Goal: Information Seeking & Learning: Check status

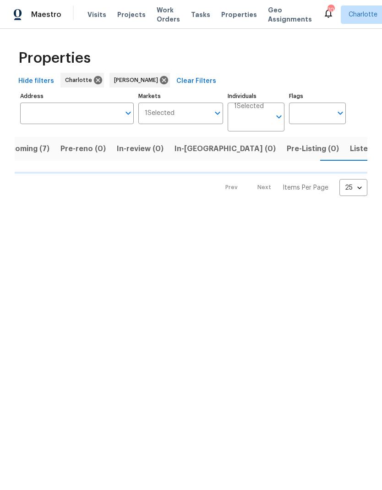
scroll to position [0, 22]
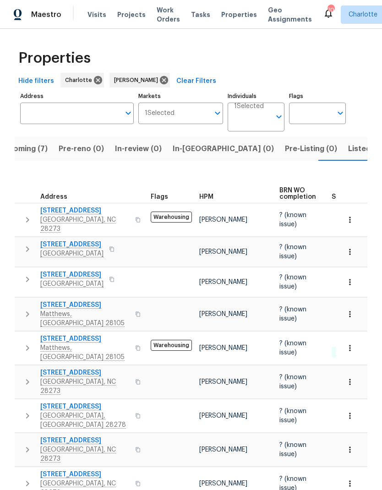
click at [30, 149] on span "Upcoming (7)" at bounding box center [23, 148] width 49 height 13
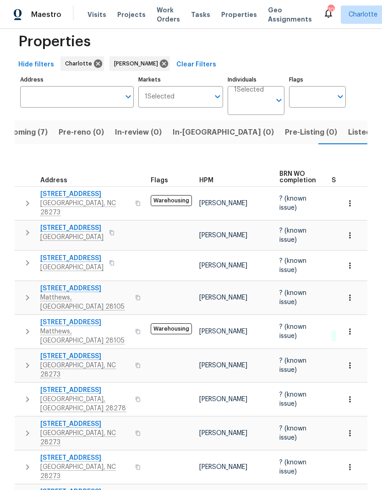
scroll to position [16, 0]
click at [98, 386] on span "7042 Evanton Loch Rd" at bounding box center [84, 390] width 89 height 9
click at [348, 135] on span "Listed (16)" at bounding box center [367, 132] width 38 height 13
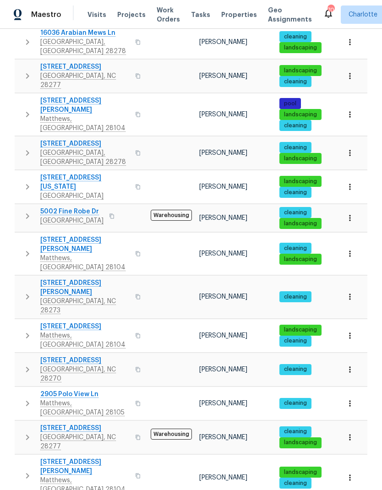
scroll to position [171, 0]
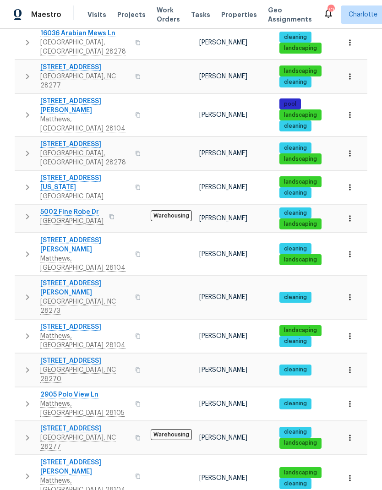
click at [19, 174] on button "button" at bounding box center [27, 187] width 18 height 27
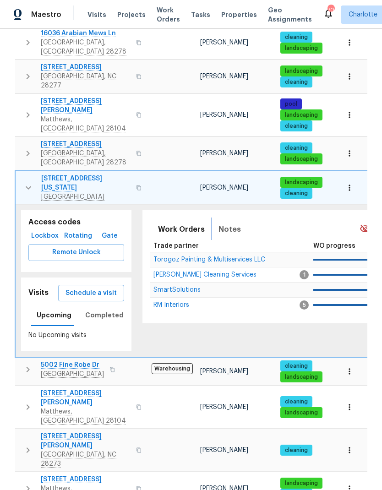
click at [230, 223] on span "Notes" at bounding box center [230, 229] width 22 height 13
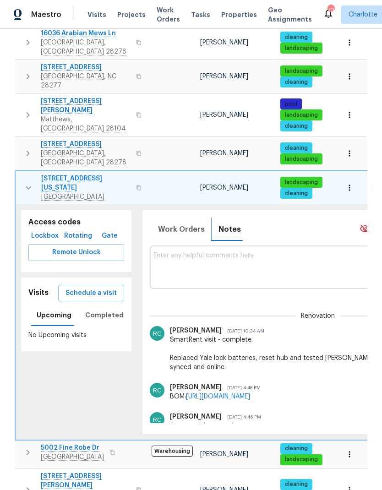
scroll to position [0, 0]
click at [21, 174] on button "button" at bounding box center [28, 187] width 18 height 27
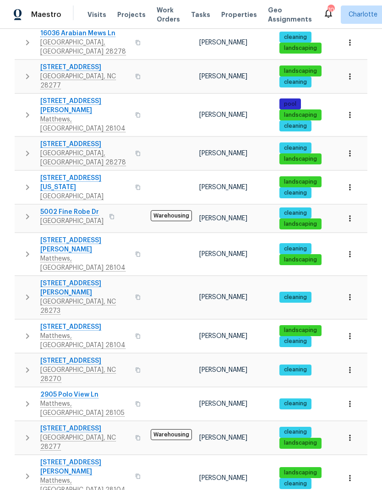
click at [23, 208] on button "button" at bounding box center [27, 217] width 18 height 18
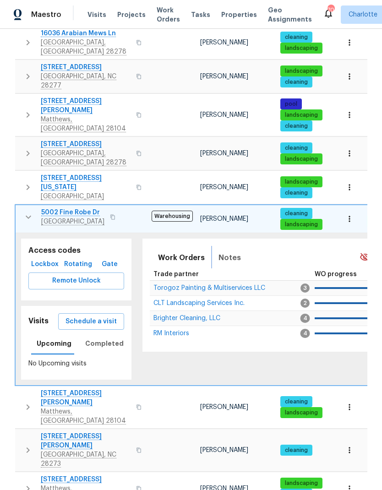
click at [239, 247] on button "Notes" at bounding box center [229, 258] width 33 height 22
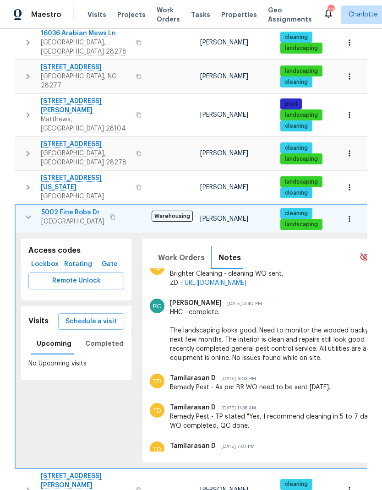
scroll to position [191, 0]
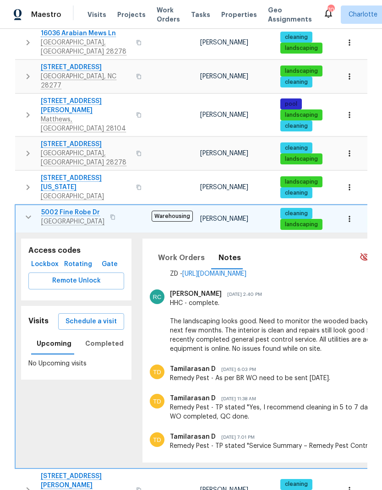
click at [19, 208] on button "button" at bounding box center [28, 217] width 18 height 18
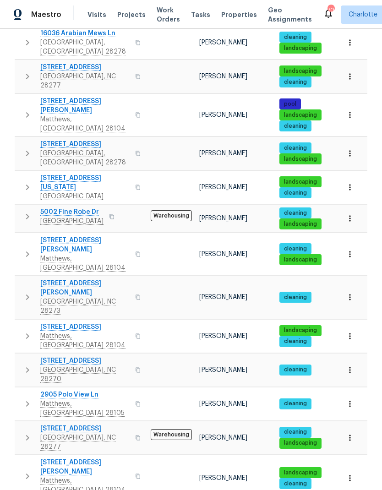
click at [23, 249] on icon "button" at bounding box center [27, 254] width 11 height 11
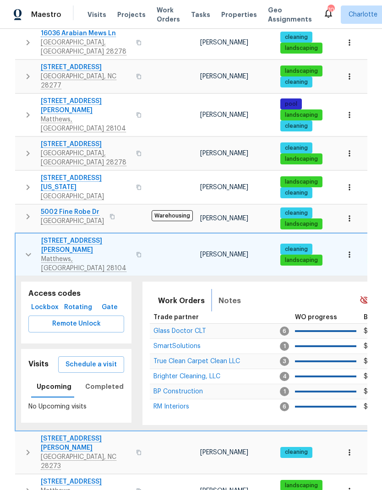
click at [227, 295] on span "Notes" at bounding box center [230, 301] width 22 height 13
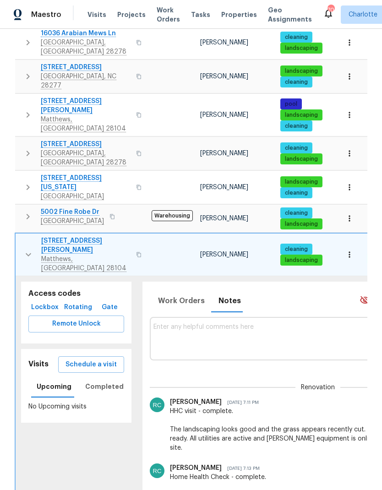
click at [22, 236] on button "button" at bounding box center [28, 254] width 18 height 37
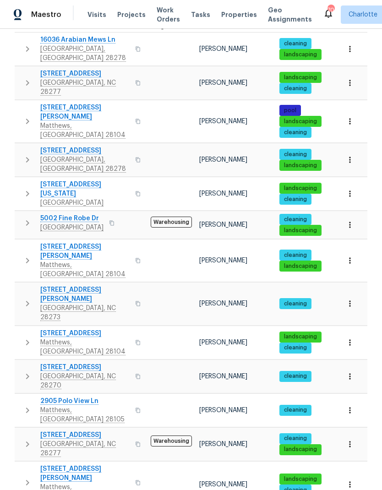
scroll to position [164, 0]
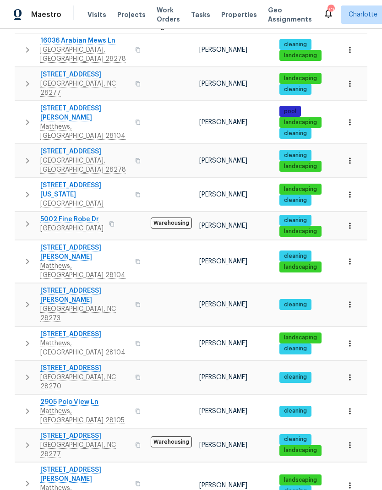
click at [21, 286] on button "button" at bounding box center [27, 304] width 18 height 37
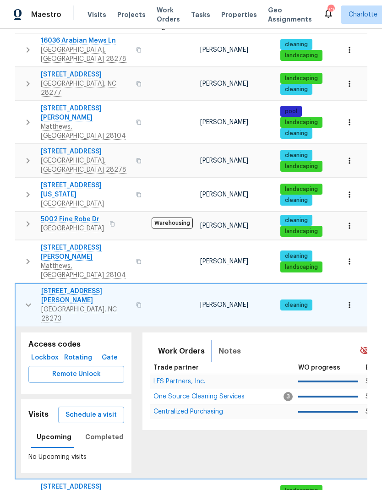
click at [230, 345] on span "Notes" at bounding box center [230, 351] width 22 height 13
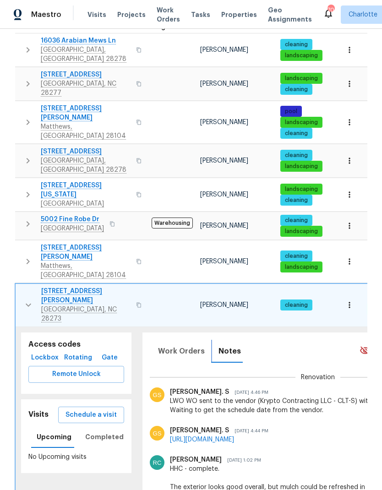
scroll to position [63, 0]
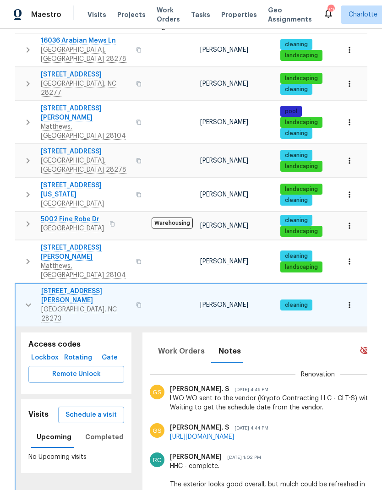
click at [24, 300] on icon "button" at bounding box center [28, 305] width 11 height 11
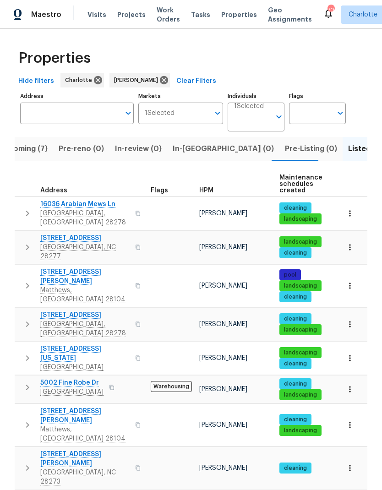
scroll to position [0, 0]
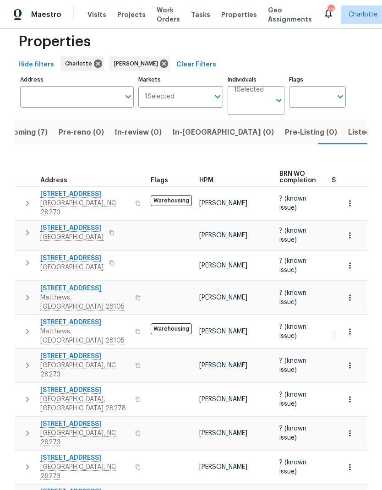
scroll to position [16, 0]
click at [27, 261] on icon "button" at bounding box center [27, 263] width 11 height 11
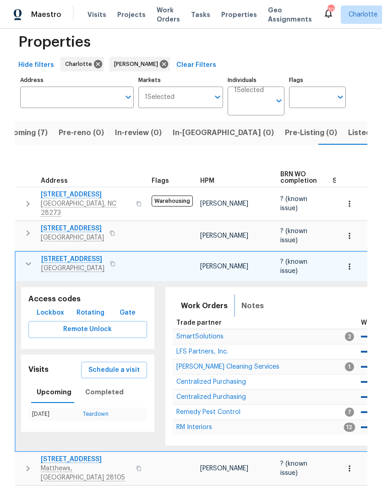
click at [249, 300] on span "Notes" at bounding box center [252, 306] width 22 height 13
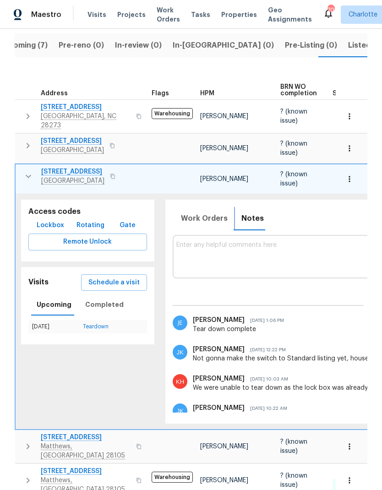
scroll to position [0, 0]
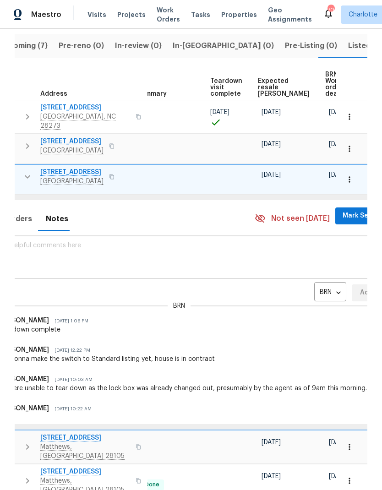
click at [309, 288] on body "Maestro Visits Projects Work Orders Tasks Properties Geo Assignments 70 Charlot…" at bounding box center [191, 245] width 382 height 490
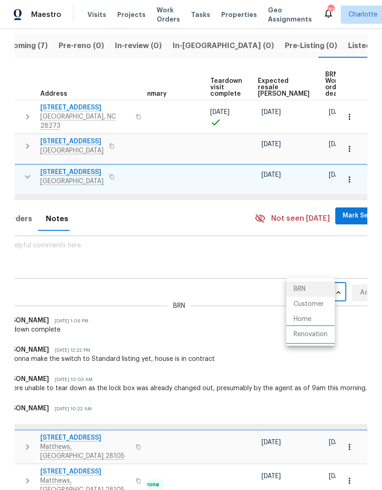
click at [316, 337] on li "Renovation" at bounding box center [310, 334] width 49 height 15
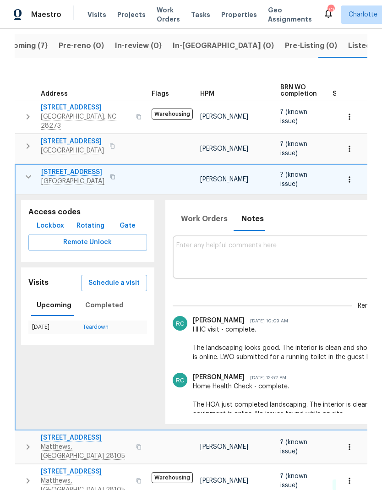
click at [23, 171] on icon "button" at bounding box center [28, 176] width 11 height 11
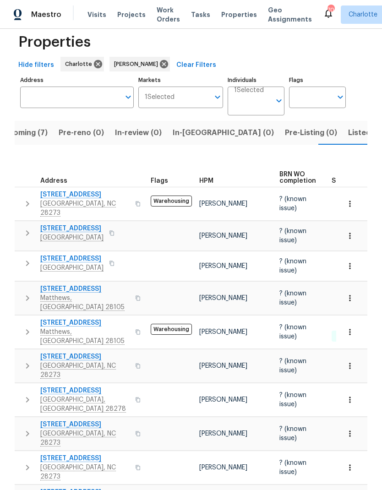
click at [25, 318] on button "button" at bounding box center [27, 331] width 18 height 27
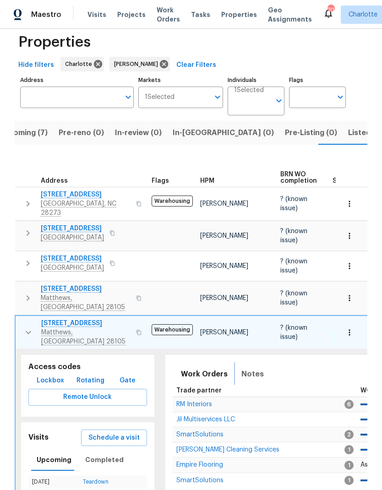
click at [250, 368] on span "Notes" at bounding box center [252, 374] width 22 height 13
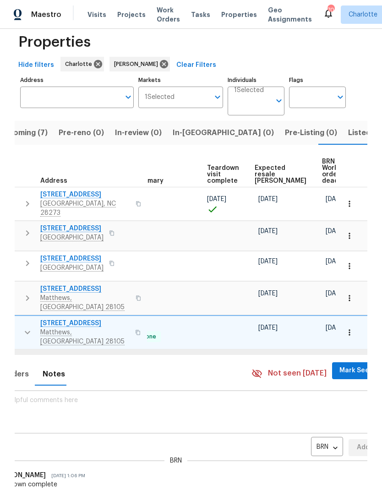
click at [306, 399] on body "Maestro Visits Projects Work Orders Tasks Properties Geo Assignments 70 Charlot…" at bounding box center [191, 245] width 382 height 490
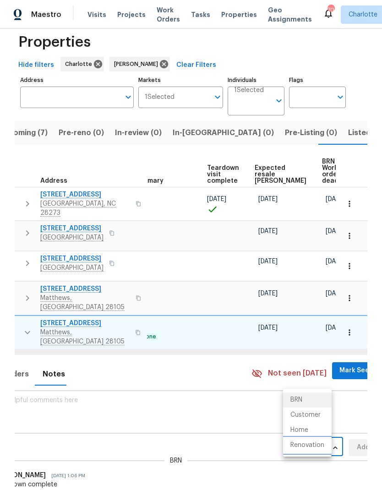
click at [322, 446] on li "Renovation" at bounding box center [307, 445] width 49 height 15
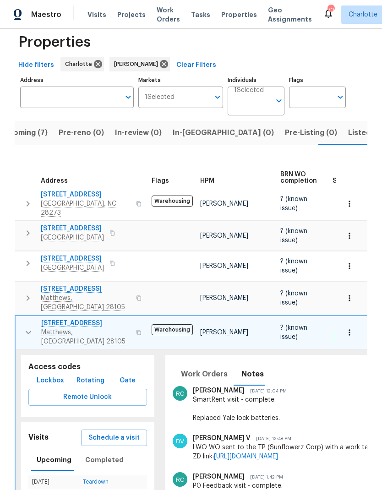
click at [28, 327] on icon "button" at bounding box center [28, 332] width 11 height 11
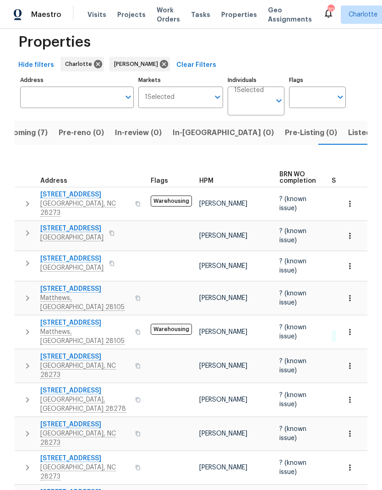
click at [27, 420] on button "button" at bounding box center [27, 433] width 18 height 27
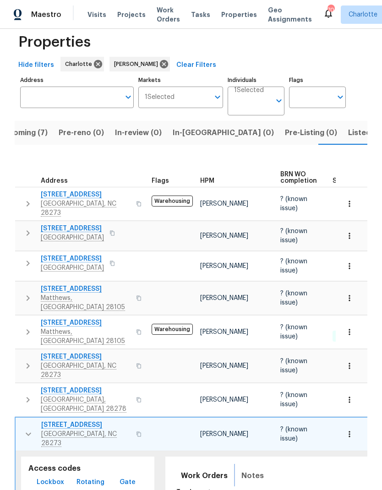
click at [247, 470] on span "Notes" at bounding box center [252, 476] width 22 height 13
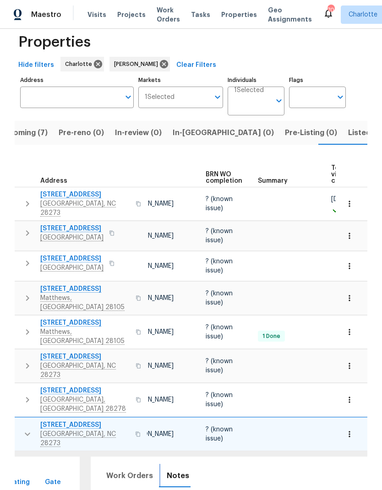
scroll to position [0, 77]
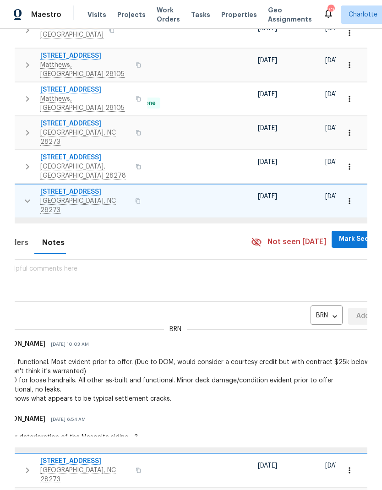
click at [312, 259] on body "Maestro Visits Projects Work Orders Tasks Properties Geo Assignments 70 Charlot…" at bounding box center [191, 245] width 382 height 490
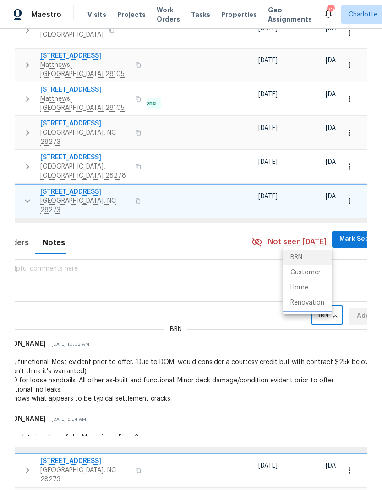
click at [318, 307] on li "Renovation" at bounding box center [307, 302] width 49 height 15
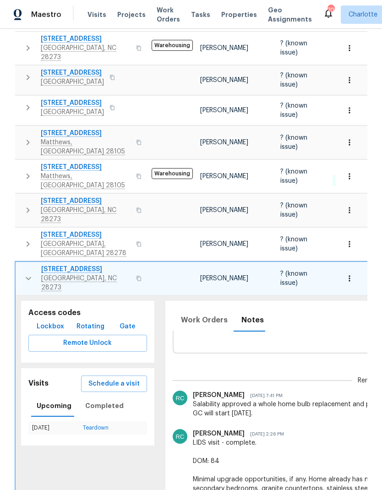
scroll to position [27, 0]
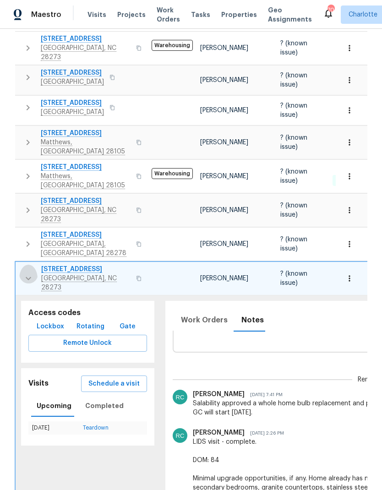
click at [19, 265] on button "button" at bounding box center [28, 278] width 18 height 27
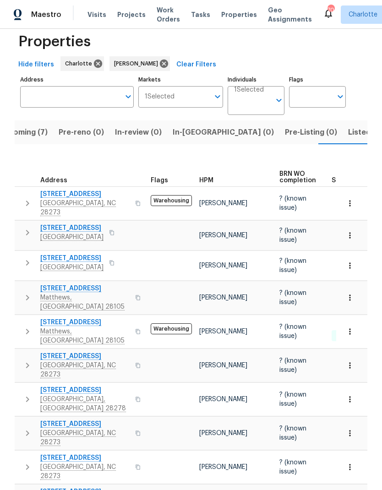
scroll to position [16, 0]
click at [21, 454] on button "button" at bounding box center [27, 467] width 18 height 27
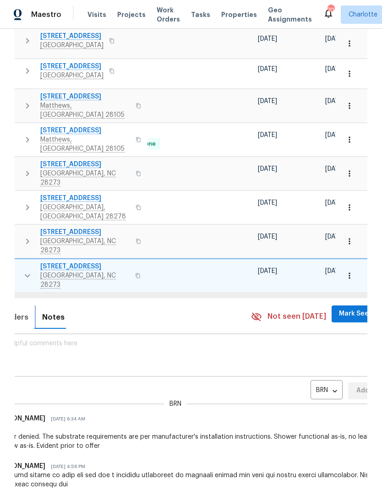
scroll to position [0, 199]
click at [305, 330] on body "Maestro Visits Projects Work Orders Tasks Properties Geo Assignments 70 Charlot…" at bounding box center [191, 245] width 382 height 490
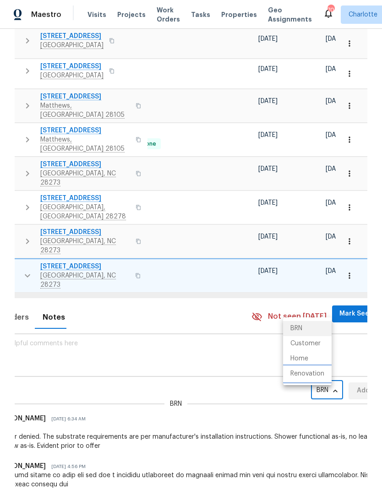
click at [312, 376] on li "Renovation" at bounding box center [307, 373] width 49 height 15
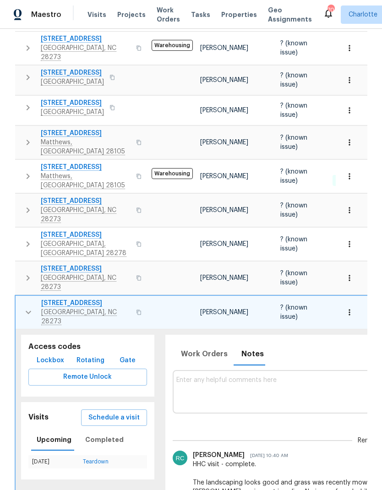
scroll to position [0, 0]
click at [23, 307] on icon "button" at bounding box center [28, 312] width 11 height 11
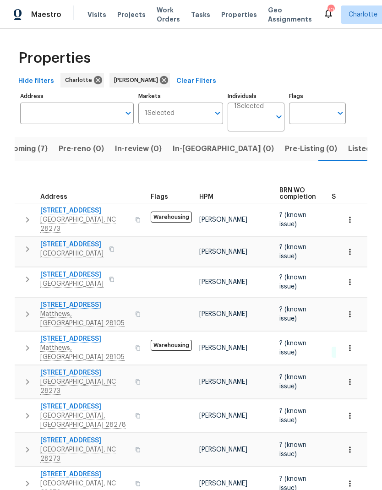
click at [348, 142] on span "Listed (16)" at bounding box center [367, 148] width 38 height 13
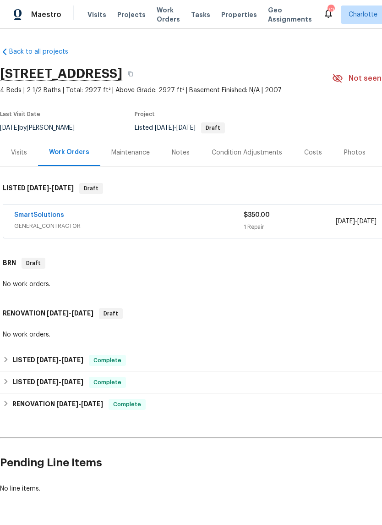
click at [32, 213] on link "SmartSolutions" at bounding box center [39, 215] width 50 height 6
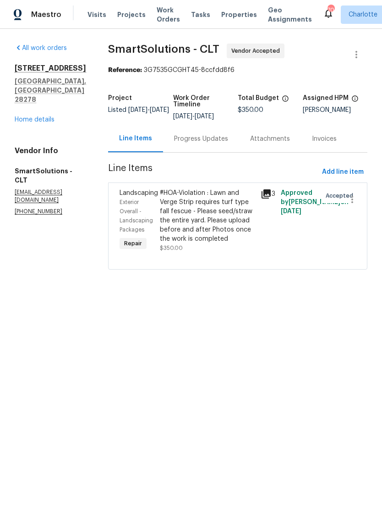
click at [215, 143] on div "Progress Updates" at bounding box center [201, 138] width 54 height 9
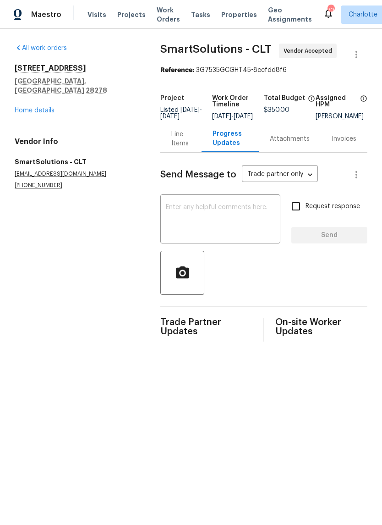
click at [179, 148] on div "Line Items" at bounding box center [180, 139] width 19 height 18
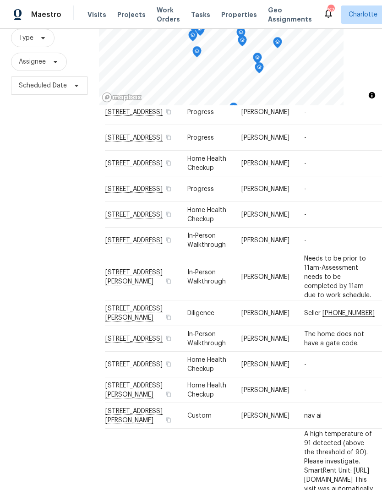
scroll to position [301, 4]
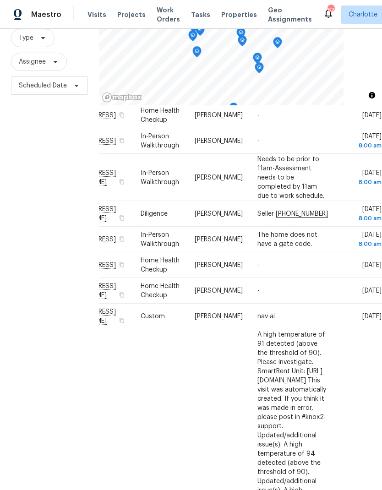
click at [25, 221] on div "Filters Reset ​ Type Assignee Scheduled Date" at bounding box center [49, 233] width 99 height 530
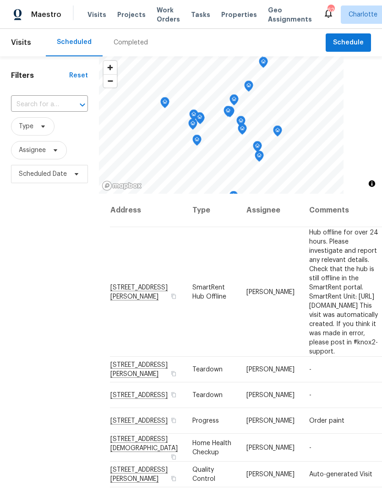
scroll to position [0, 0]
click at [135, 42] on div "Completed" at bounding box center [131, 42] width 34 height 9
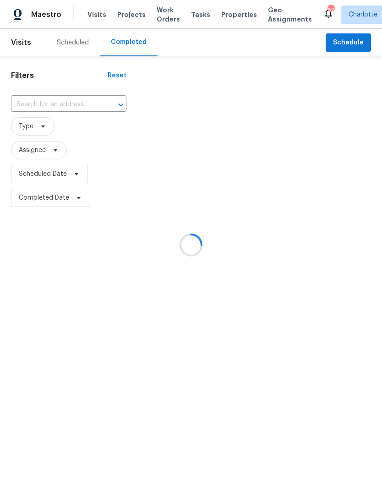
click at [66, 104] on div at bounding box center [191, 245] width 382 height 490
click at [76, 104] on div at bounding box center [191, 245] width 382 height 490
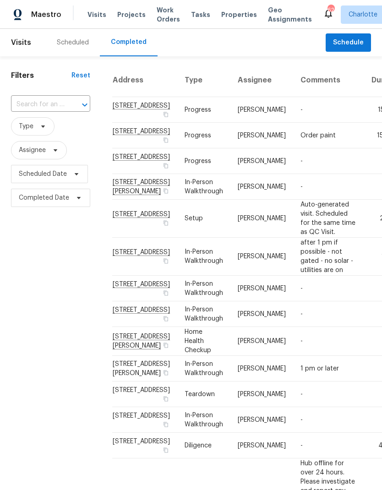
click at [63, 104] on input "text" at bounding box center [38, 105] width 54 height 14
type input "2683"
click at [25, 126] on li "2683 Beulah Church Rd, Matthews, NC 28104" at bounding box center [50, 130] width 78 height 25
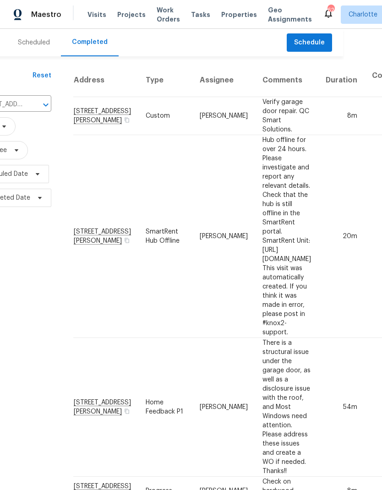
scroll to position [0, 44]
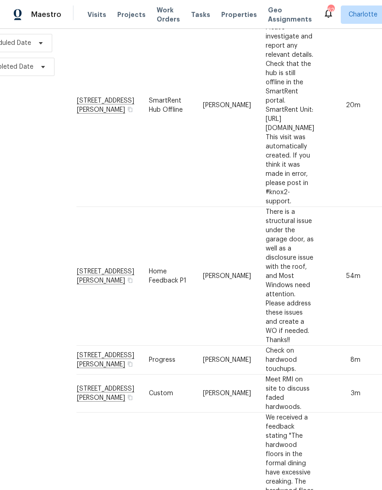
scroll to position [131, 36]
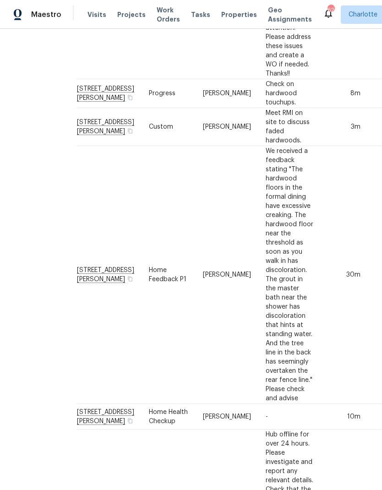
scroll to position [451, 39]
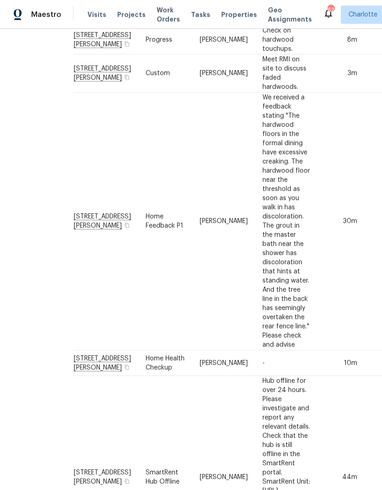
click at [28, 236] on div "Filters Reset 2683 Beulah Church Rd, Matthews, NC 28104 ​ Type Assignee Schedul…" at bounding box center [11, 445] width 101 height 1680
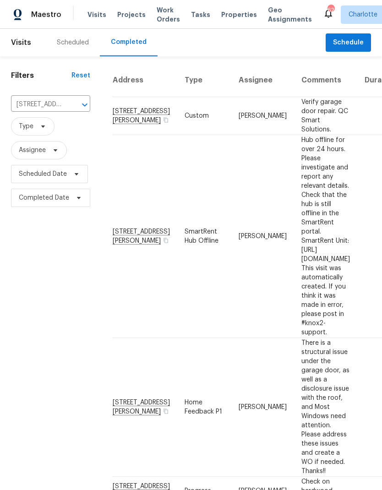
scroll to position [0, 0]
click at [34, 11] on span "Maestro" at bounding box center [46, 14] width 30 height 9
